Goal: Find specific page/section: Find specific page/section

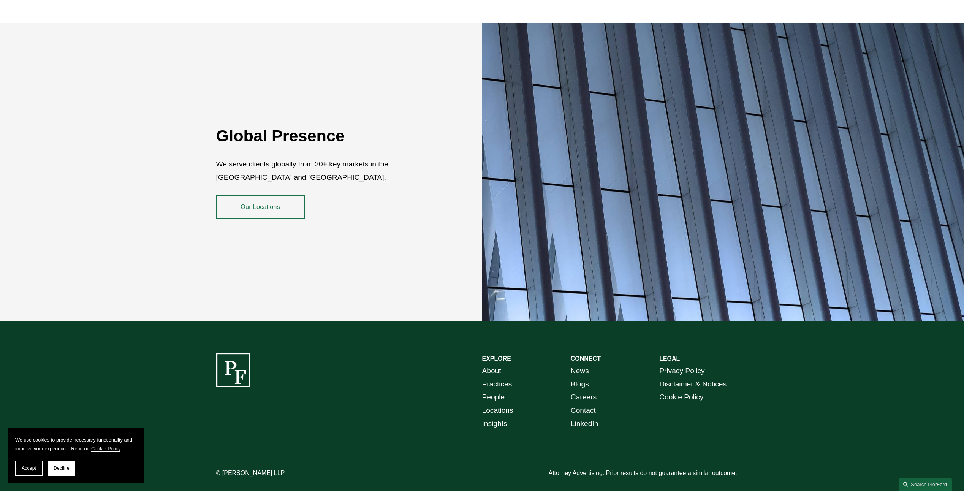
scroll to position [1428, 0]
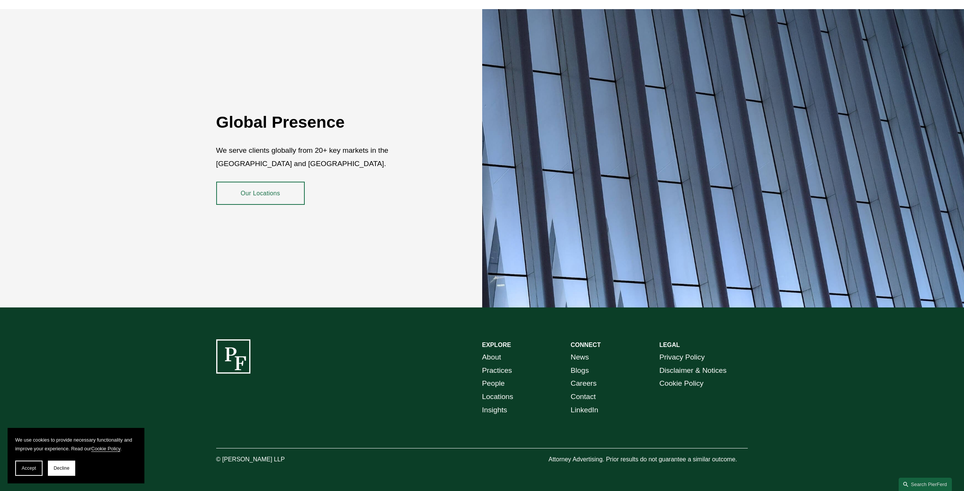
click at [498, 390] on link "Locations" at bounding box center [497, 396] width 31 height 13
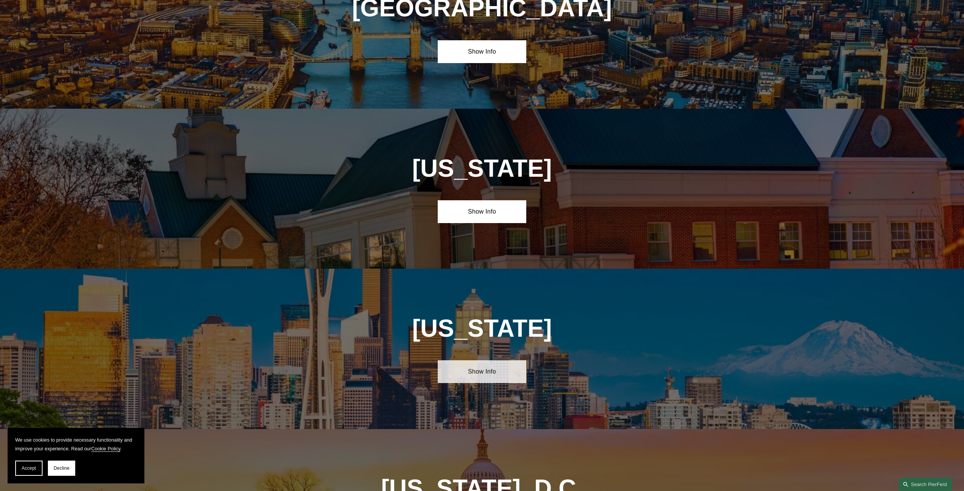
scroll to position [3001, 0]
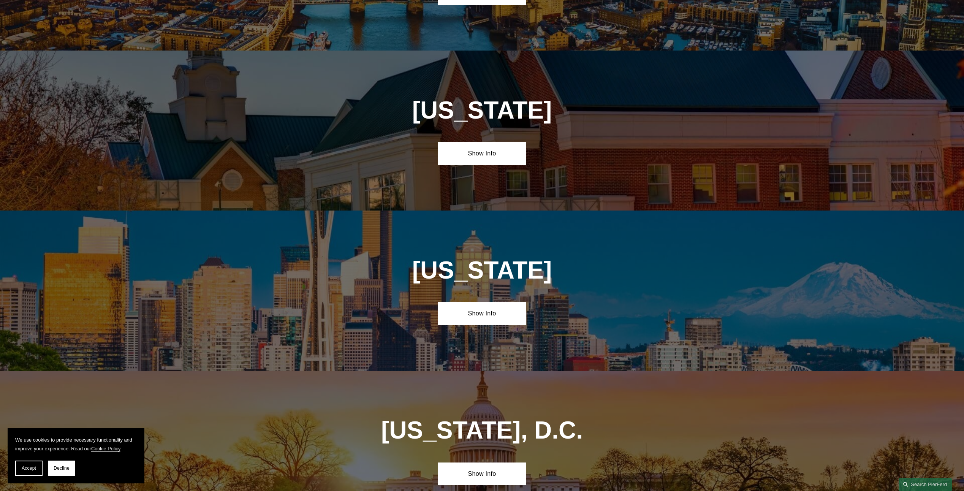
drag, startPoint x: 497, startPoint y: 373, endPoint x: 318, endPoint y: 389, distance: 179.7
click at [317, 390] on div "Washington, D.C. Show Info" at bounding box center [482, 451] width 964 height 160
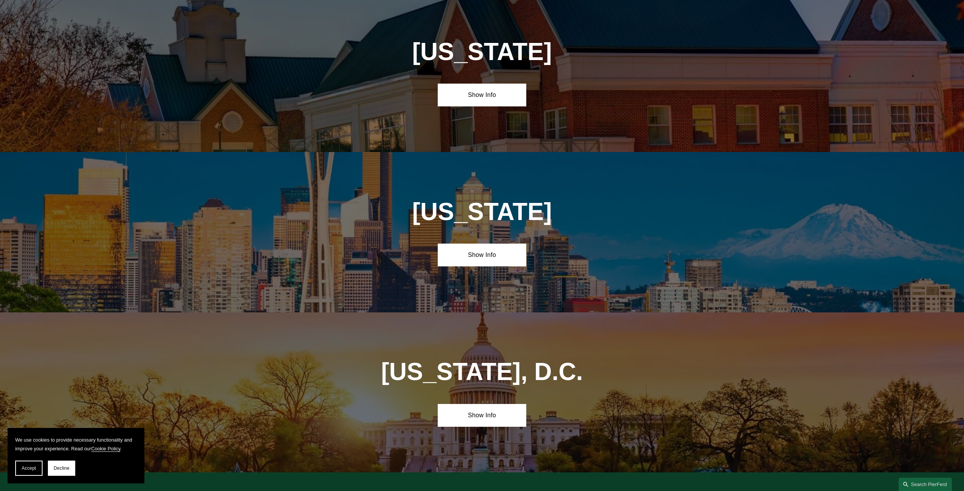
scroll to position [3146, 0]
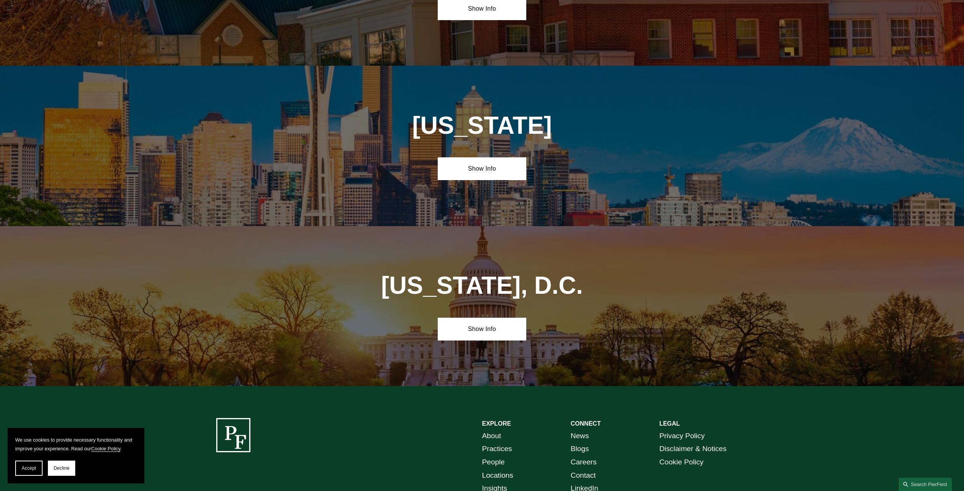
click at [493, 429] on link "About" at bounding box center [491, 435] width 19 height 13
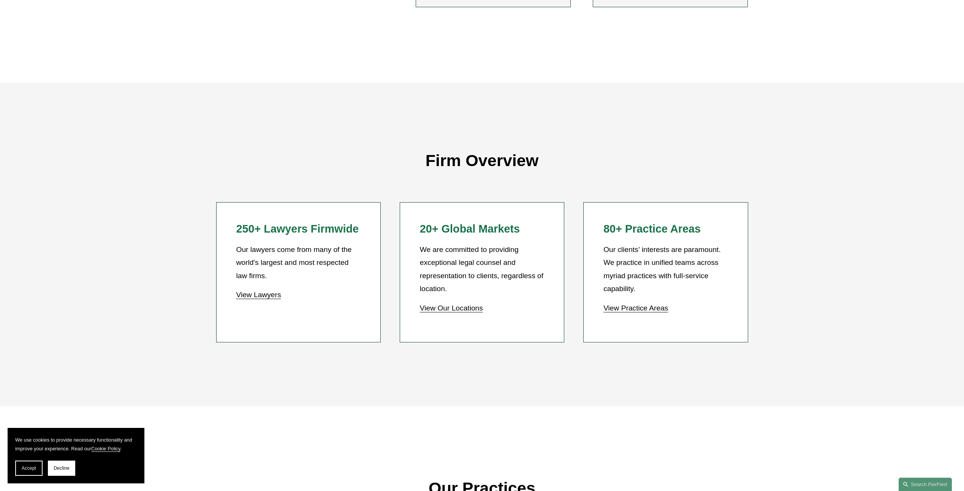
scroll to position [646, 0]
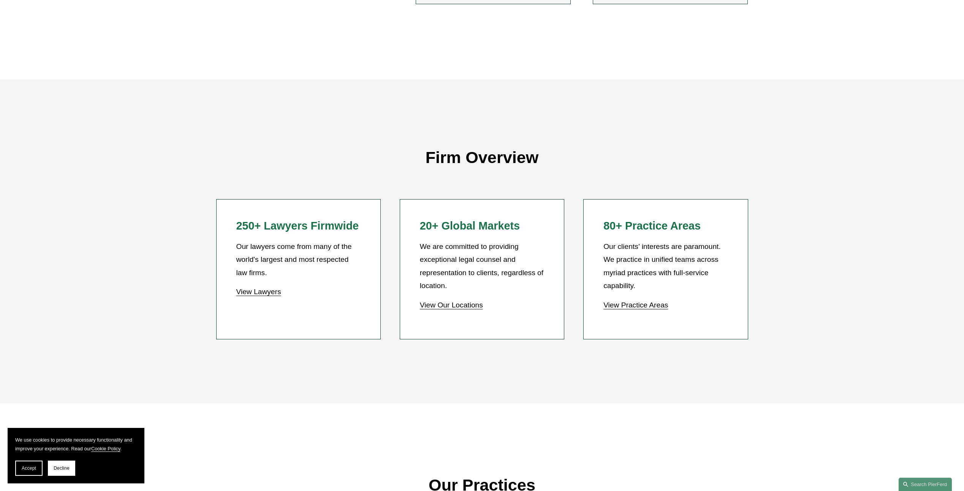
click at [252, 291] on link "View Lawyers" at bounding box center [258, 292] width 45 height 8
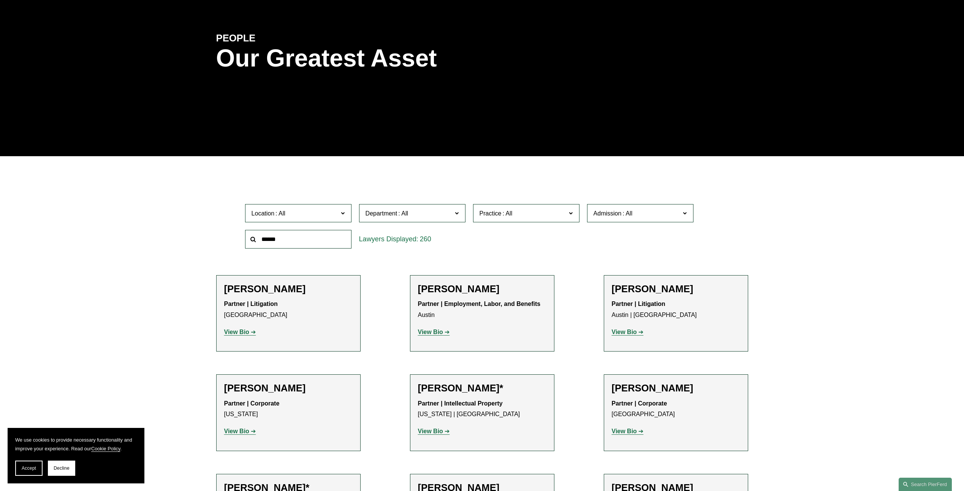
scroll to position [152, 0]
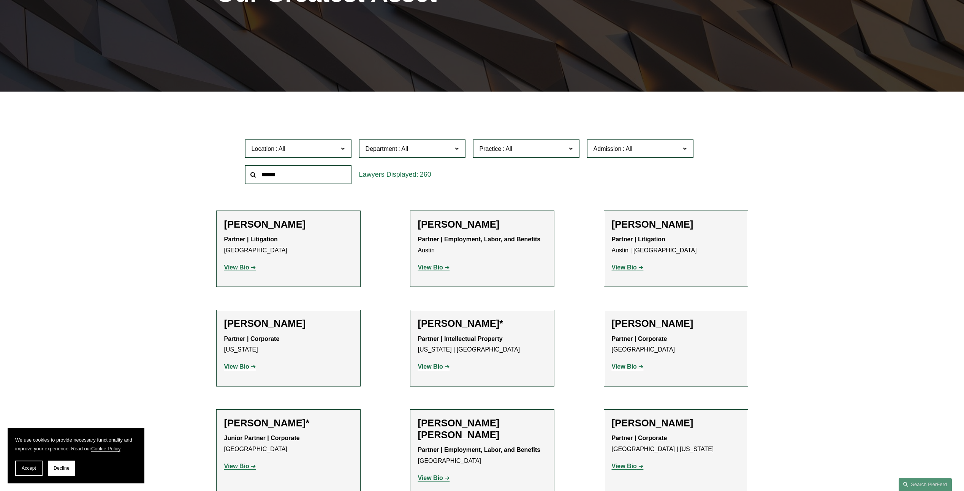
click at [305, 144] on span "Location" at bounding box center [294, 149] width 87 height 10
click at [0, 0] on link "[GEOGRAPHIC_DATA]" at bounding box center [0, 0] width 0 height 0
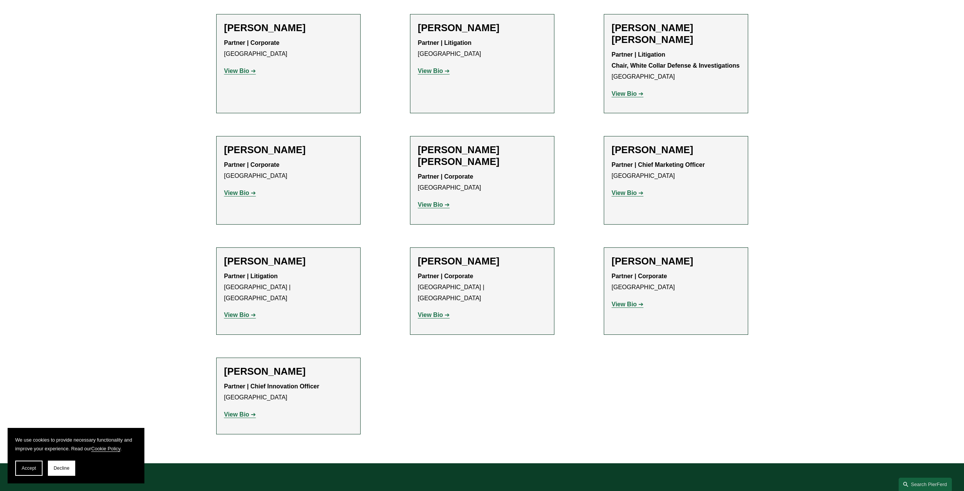
scroll to position [380, 0]
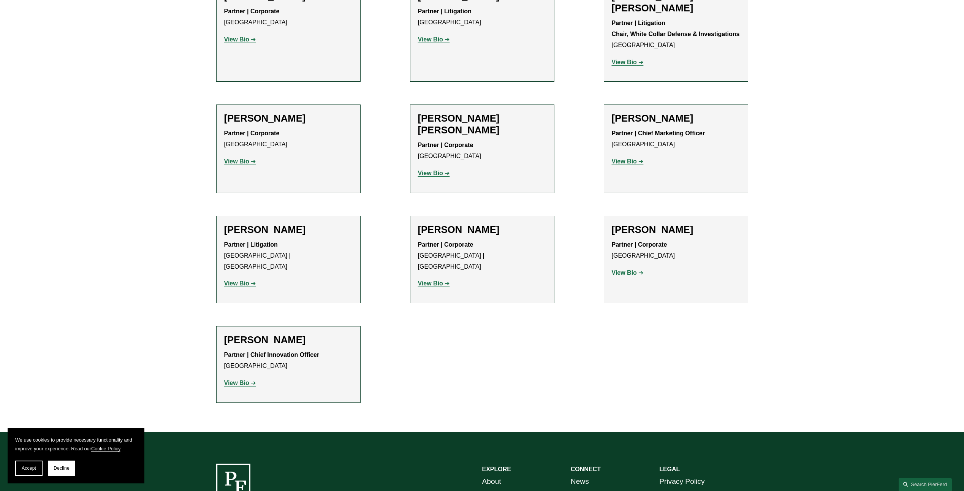
click at [260, 112] on h2 "Lauren Parsons Langham" at bounding box center [288, 118] width 128 height 12
click at [254, 158] on link "View Bio" at bounding box center [240, 161] width 32 height 6
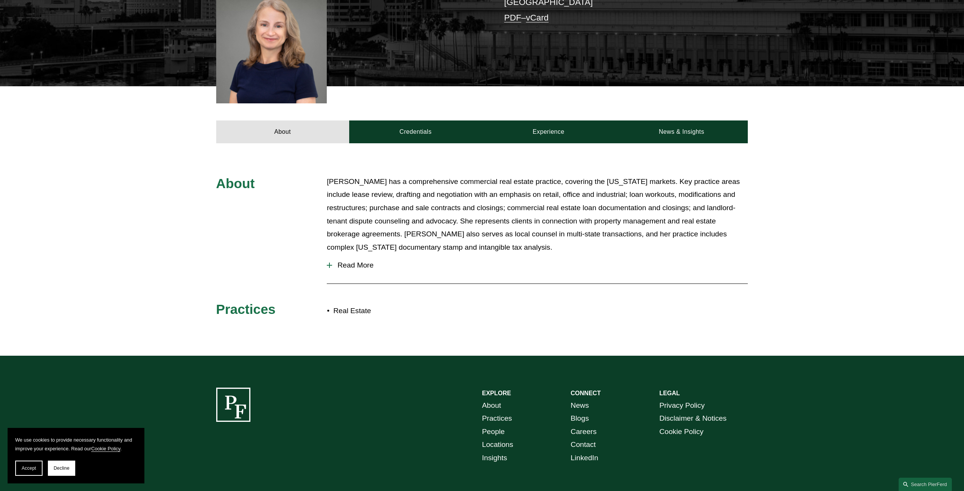
scroll to position [228, 0]
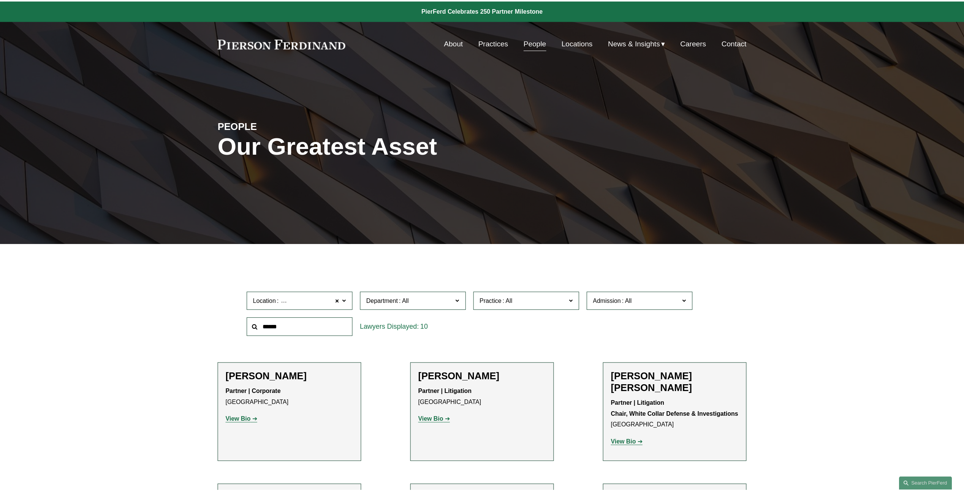
scroll to position [380, 0]
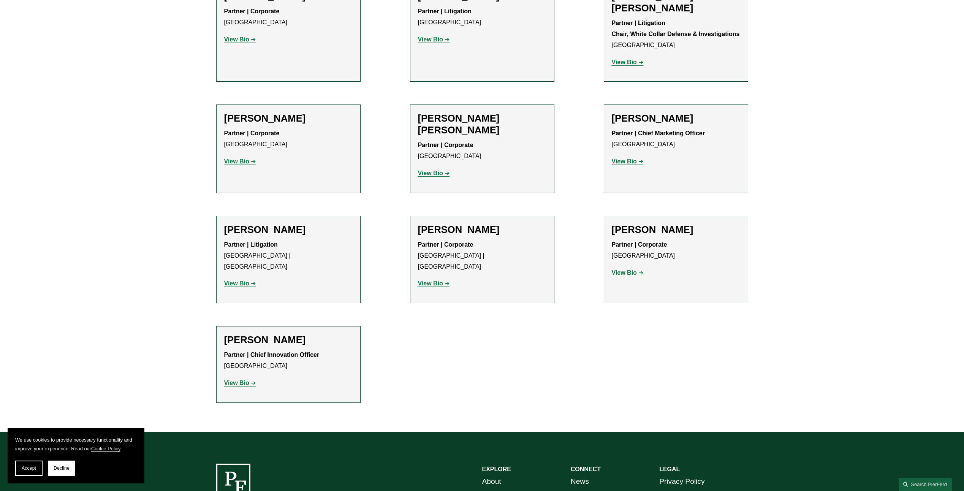
click at [433, 224] on h2 "[PERSON_NAME]" at bounding box center [482, 230] width 128 height 12
click at [426, 278] on p "View Bio" at bounding box center [482, 283] width 128 height 11
click at [427, 280] on strong "View Bio" at bounding box center [430, 283] width 25 height 6
